Goal: Check status: Check status

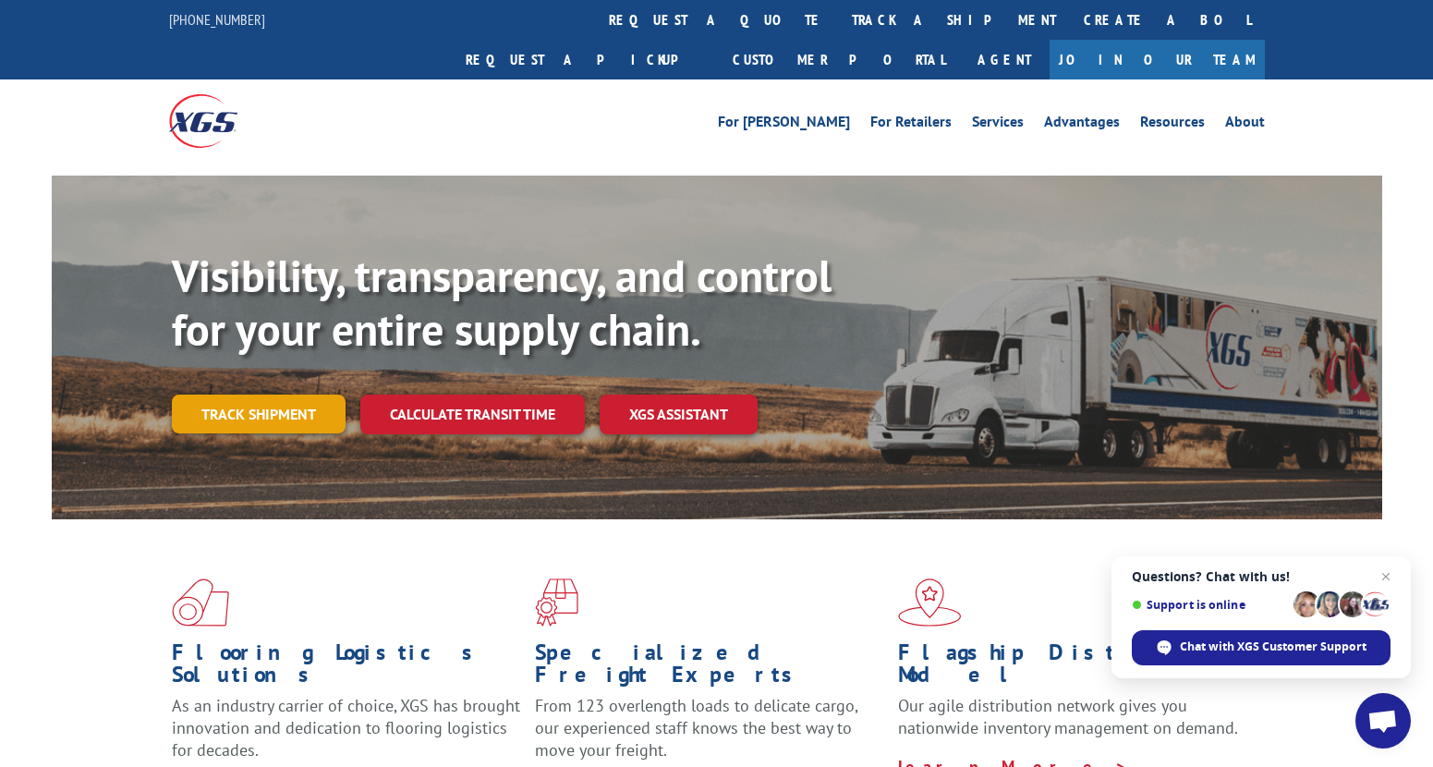
click at [285, 394] on link "Track shipment" at bounding box center [259, 413] width 174 height 39
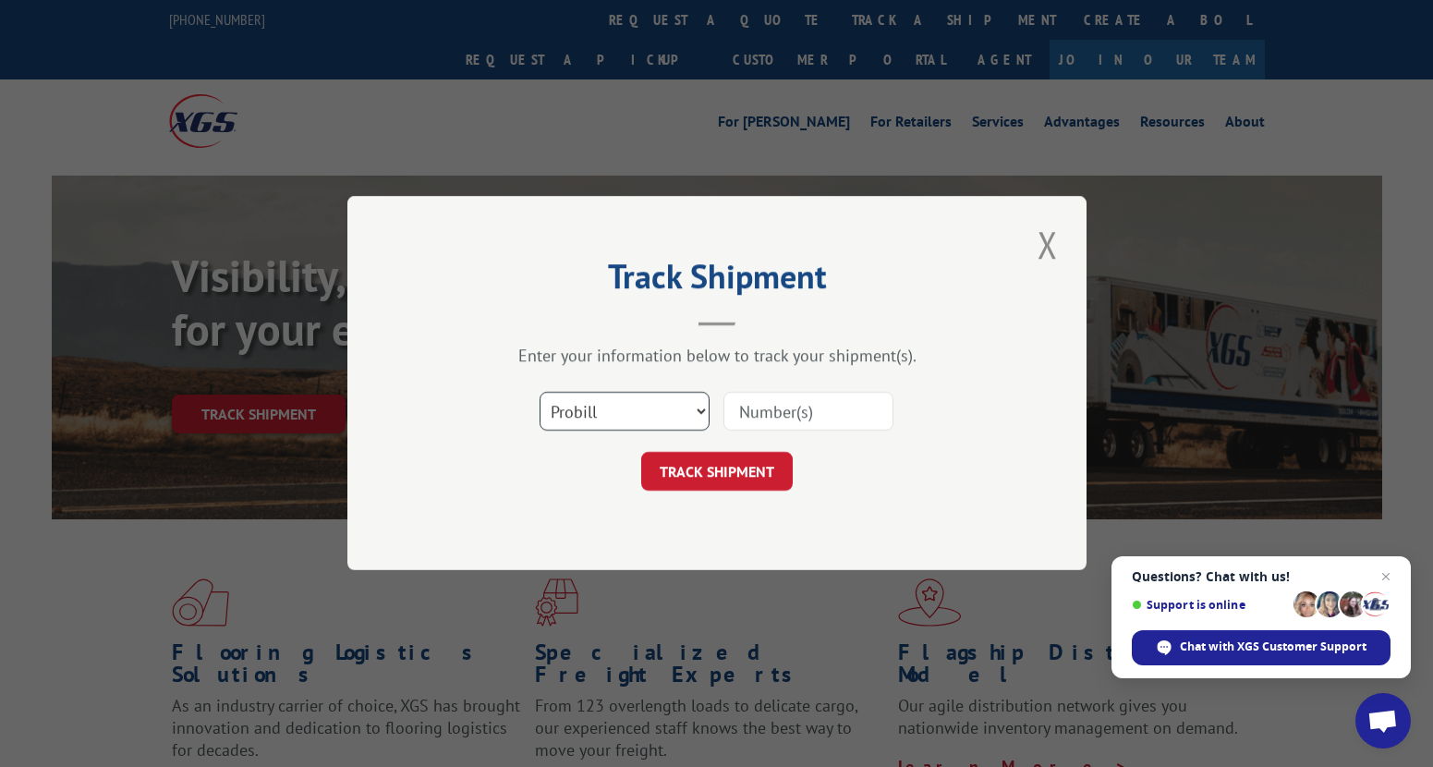
click at [635, 406] on select "Select category... Probill BOL PO" at bounding box center [624, 412] width 170 height 39
click at [657, 393] on select "Select category... Probill BOL PO" at bounding box center [624, 412] width 170 height 39
select select "bol"
click at [539, 393] on select "Select category... Probill BOL PO" at bounding box center [624, 412] width 170 height 39
click at [750, 412] on input at bounding box center [808, 412] width 170 height 39
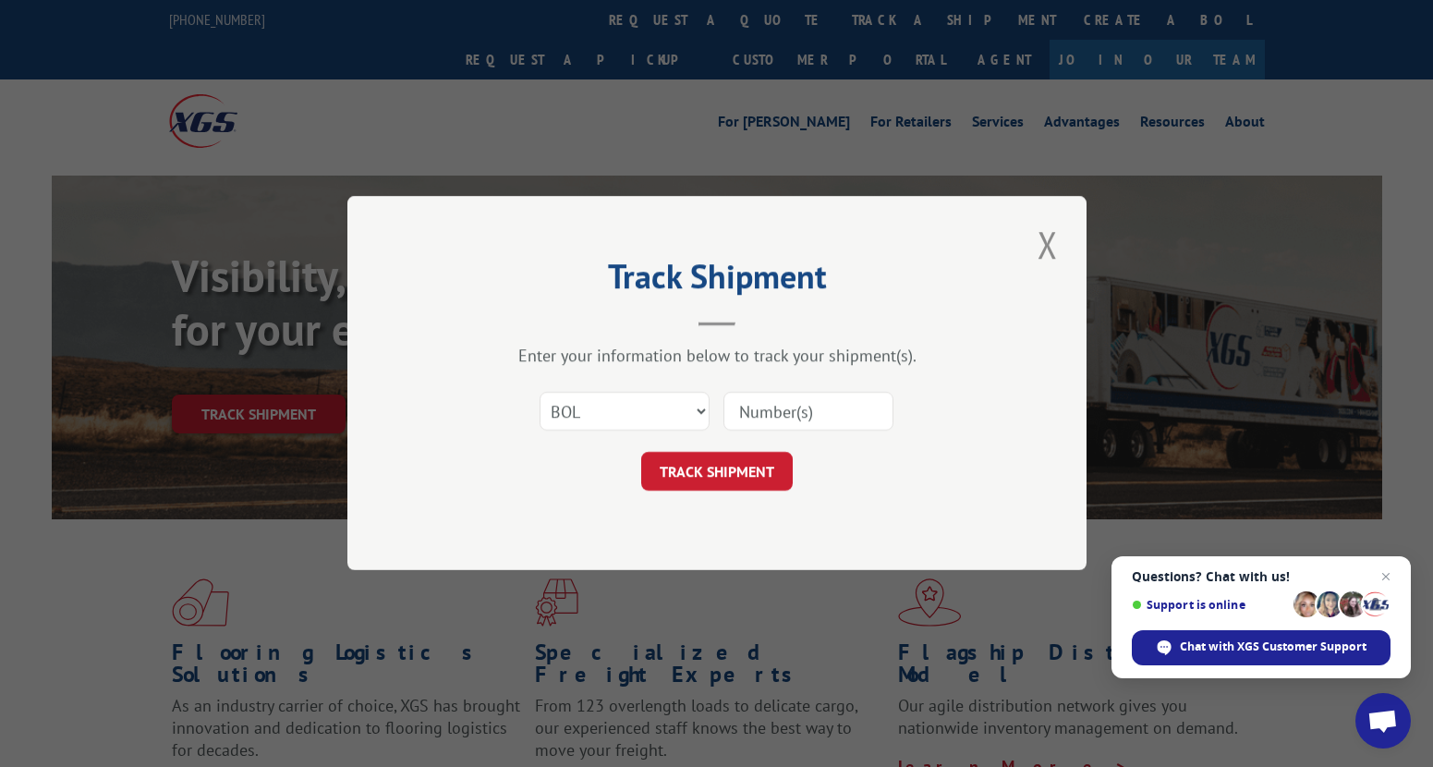
paste input "17538338"
type input "17538338"
click at [723, 470] on button "TRACK SHIPMENT" at bounding box center [717, 472] width 152 height 39
click at [667, 418] on select "Select category... Probill BOL PO" at bounding box center [624, 412] width 170 height 39
select select "po"
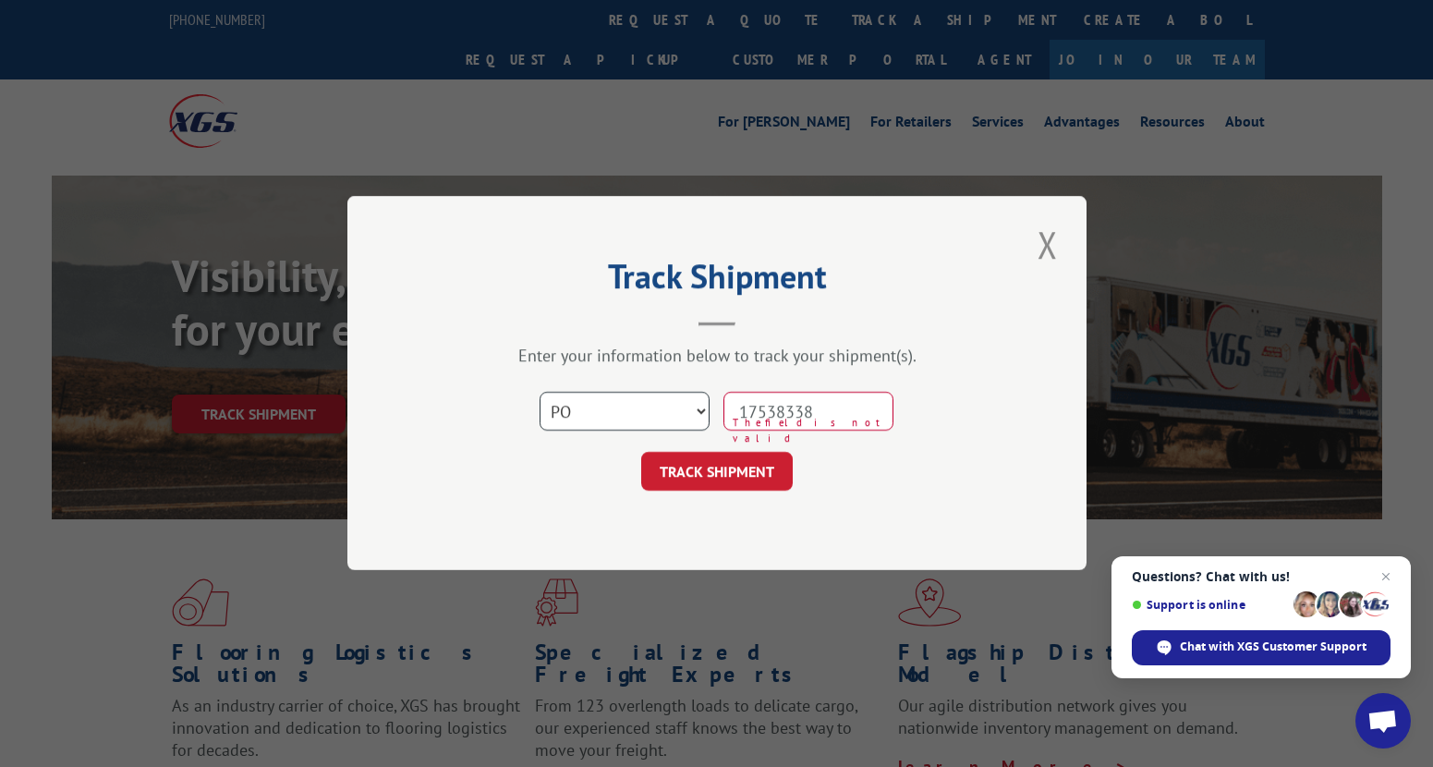
click at [539, 393] on select "Select category... Probill BOL PO" at bounding box center [624, 412] width 170 height 39
click at [673, 462] on button "TRACK SHIPMENT" at bounding box center [717, 472] width 152 height 39
click at [685, 477] on button "TRACK SHIPMENT" at bounding box center [717, 472] width 152 height 39
click at [648, 411] on select "Select category... Probill BOL PO" at bounding box center [624, 412] width 170 height 39
click at [777, 414] on input "17538338" at bounding box center [808, 412] width 170 height 39
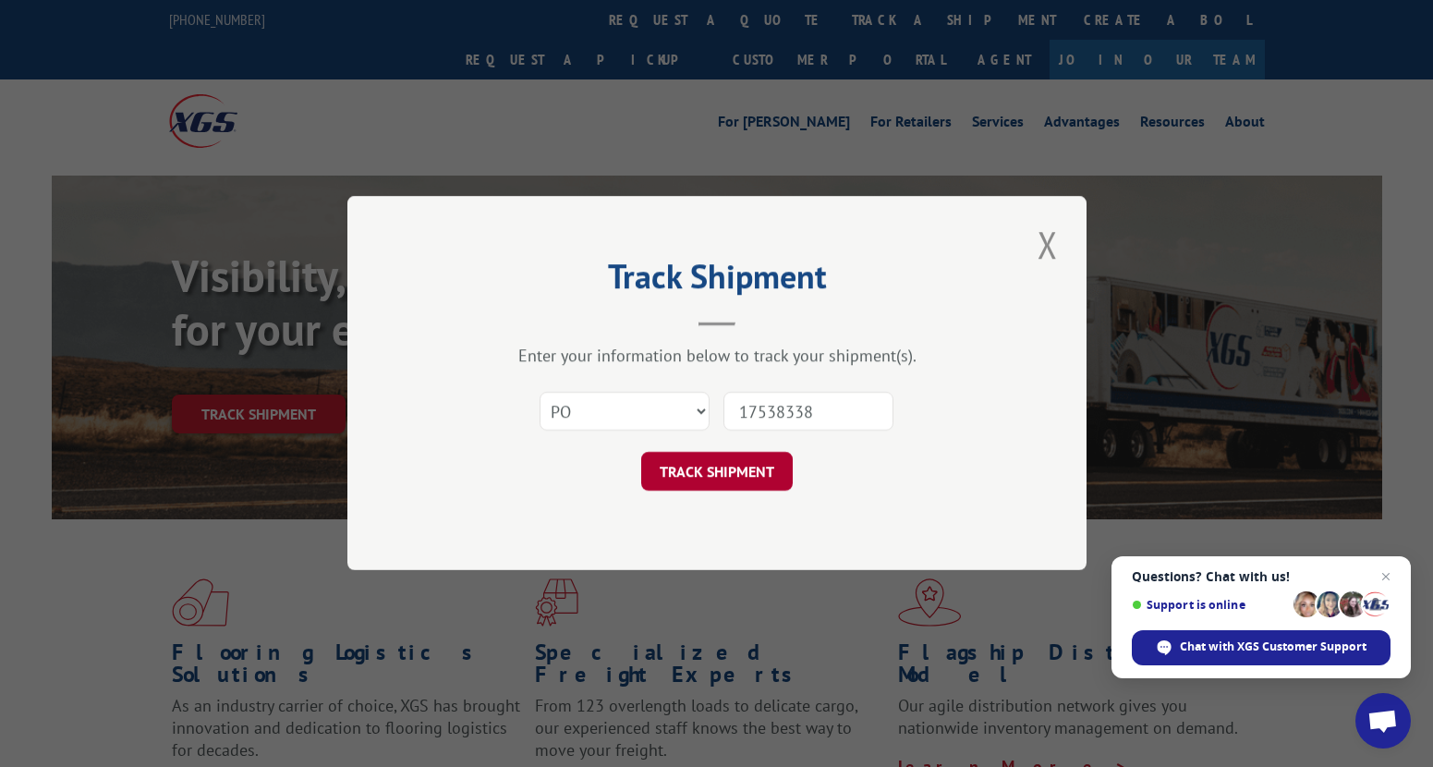
type input "17538338"
click at [744, 463] on button "TRACK SHIPMENT" at bounding box center [717, 472] width 152 height 39
